Goal: Navigation & Orientation: Understand site structure

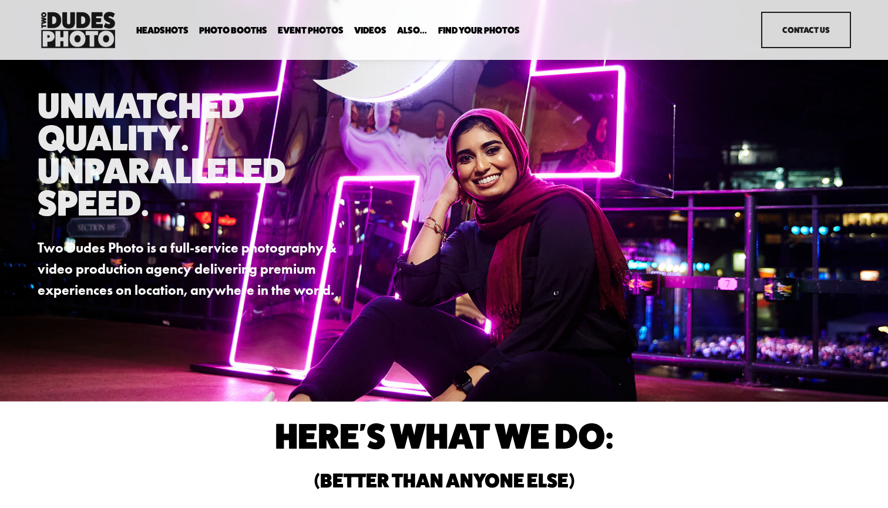
click at [167, 31] on span "Headshots" at bounding box center [162, 30] width 52 height 9
click at [0, 0] on span "Executive / VIP Portraits" at bounding box center [0, 0] width 0 height 0
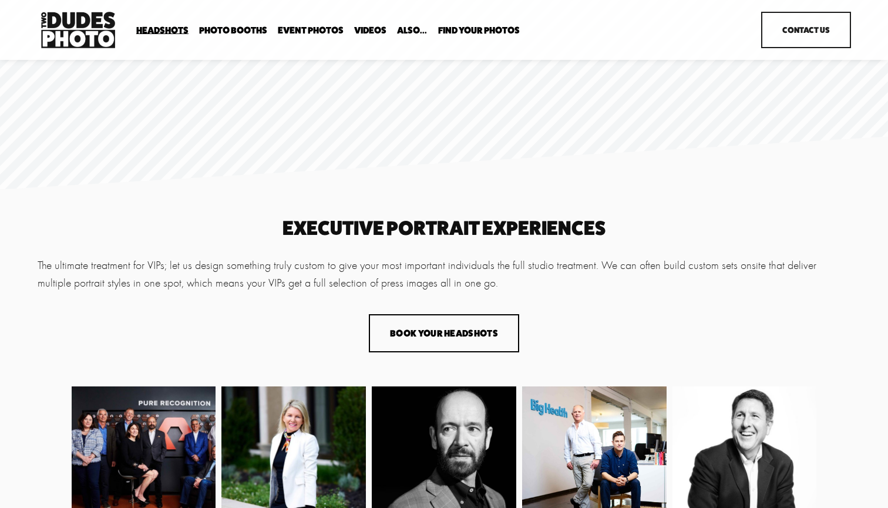
click at [0, 0] on span "In Your Office" at bounding box center [0, 0] width 0 height 0
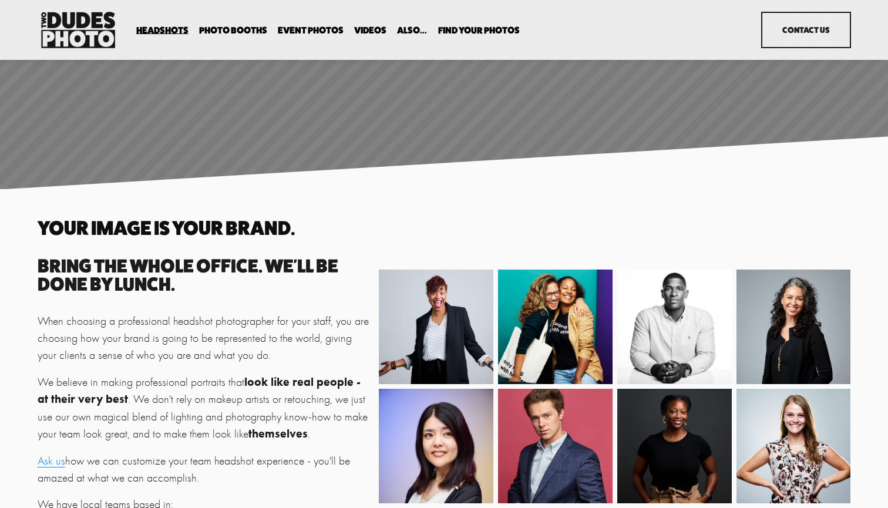
click at [0, 0] on span "Expo Headshots" at bounding box center [0, 0] width 0 height 0
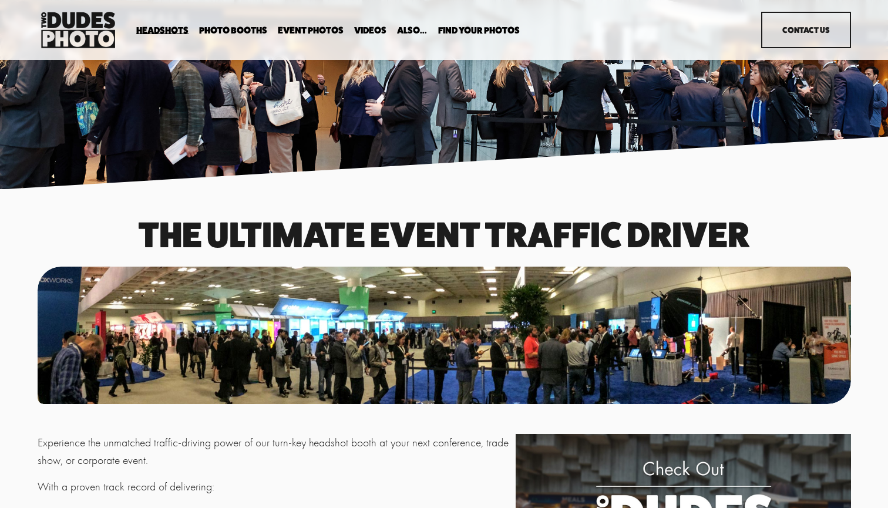
click at [0, 0] on span "Drop-In Headshot Sessions" at bounding box center [0, 0] width 0 height 0
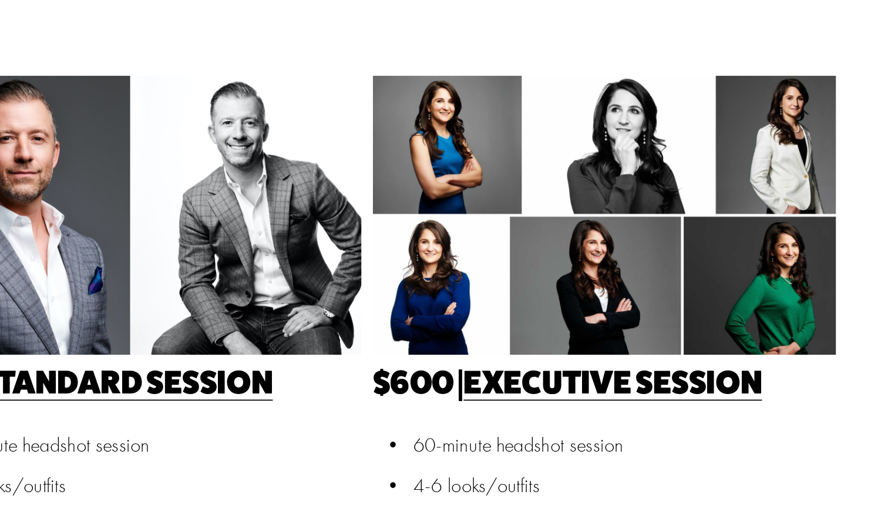
scroll to position [277, 0]
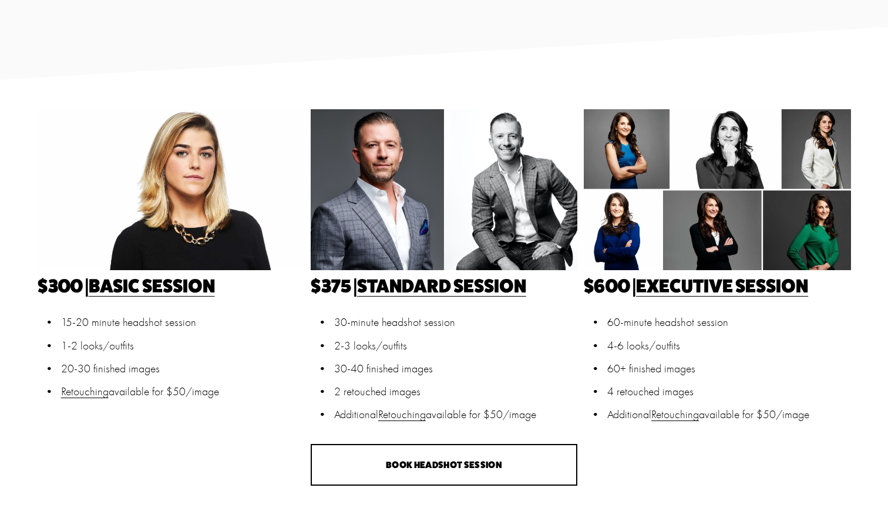
click at [684, 285] on link "Executive Session" at bounding box center [722, 285] width 172 height 23
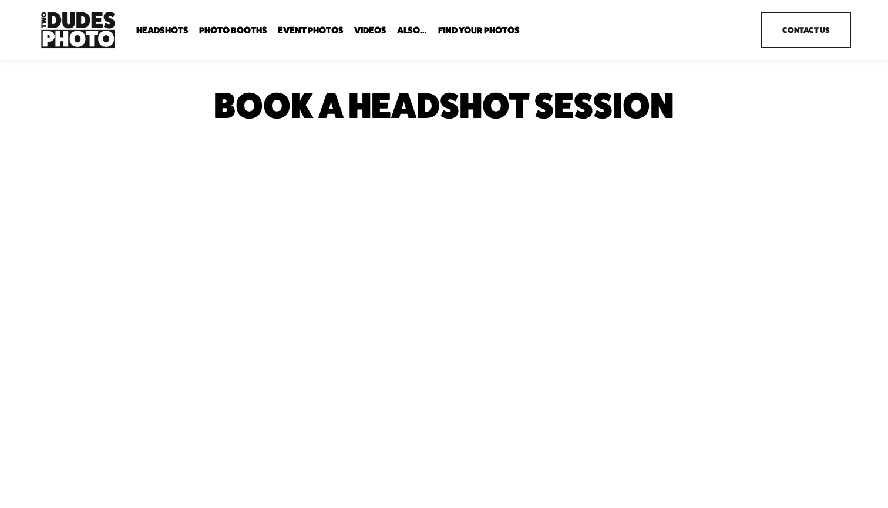
click at [237, 33] on span "Photo Booths" at bounding box center [233, 30] width 68 height 9
click at [0, 0] on span "Party Booth" at bounding box center [0, 0] width 0 height 0
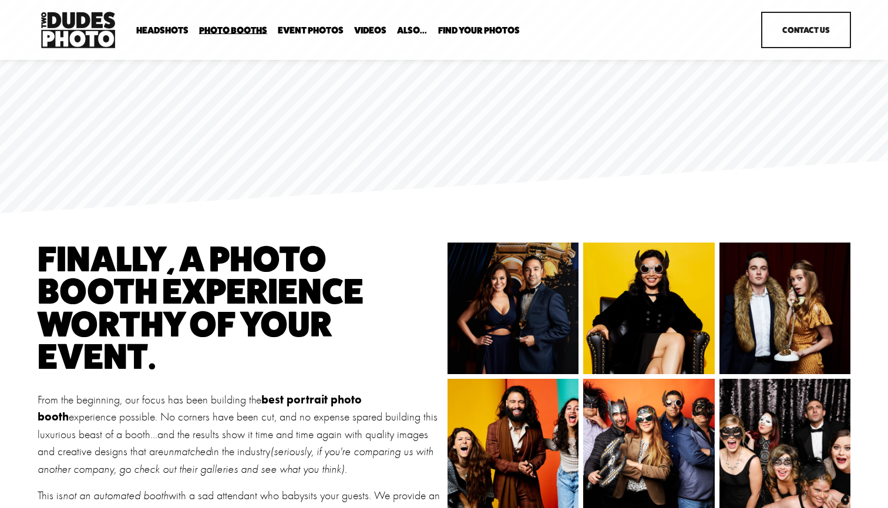
click at [318, 31] on link "Event Photos" at bounding box center [311, 30] width 66 height 11
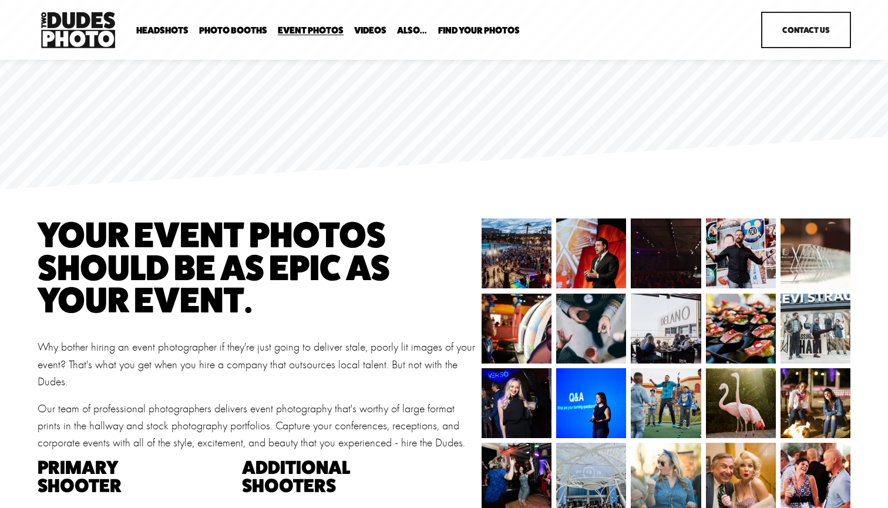
click at [374, 28] on link "Videos" at bounding box center [370, 30] width 32 height 11
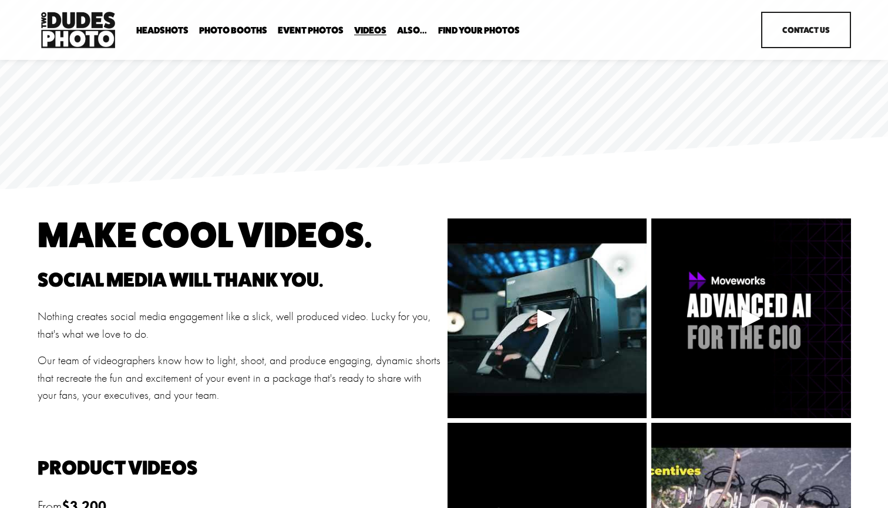
click at [411, 31] on span "Also..." at bounding box center [412, 30] width 30 height 9
click at [0, 0] on span "Office Photography" at bounding box center [0, 0] width 0 height 0
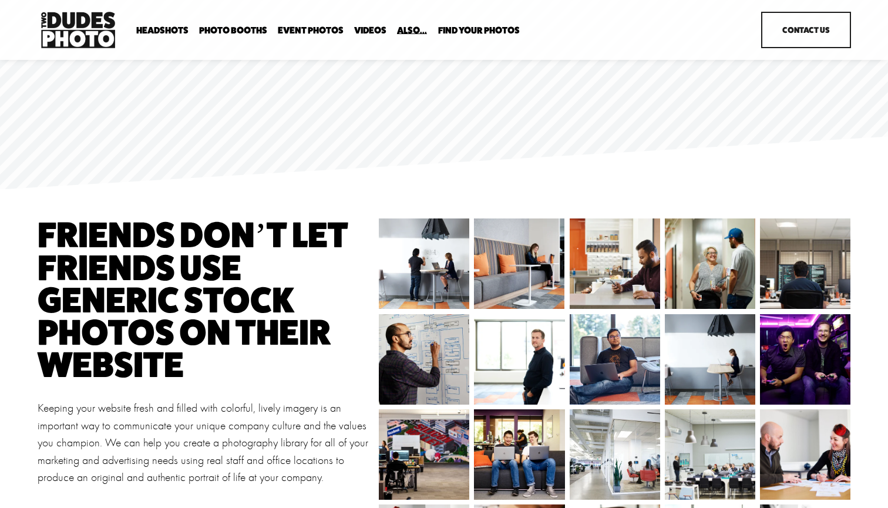
click at [0, 0] on span "Backdrop Options" at bounding box center [0, 0] width 0 height 0
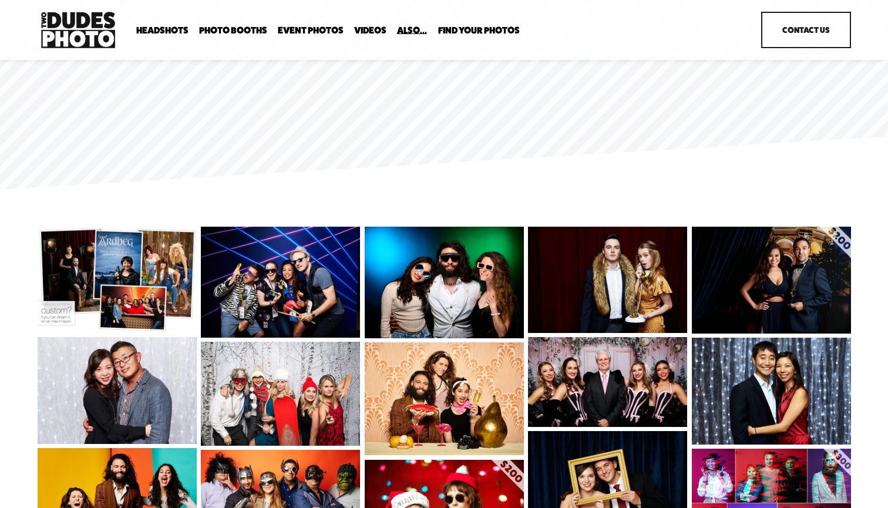
click at [462, 33] on span "Find Your Photos" at bounding box center [479, 30] width 82 height 9
